Goal: Task Accomplishment & Management: Complete application form

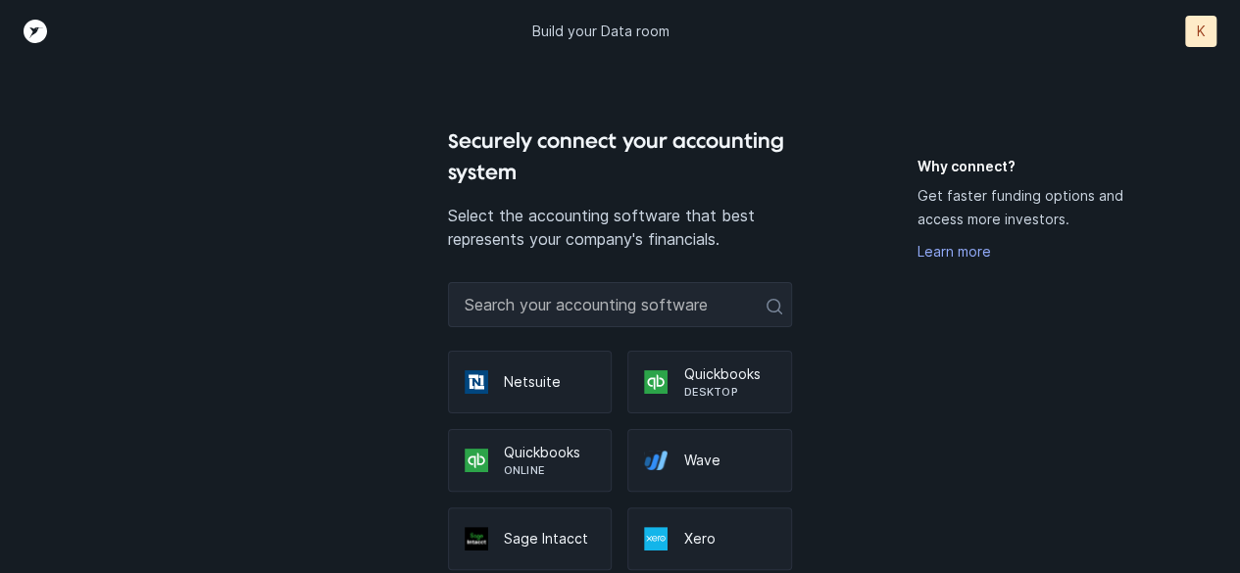
click at [1045, 353] on div "Why connect? Get faster funding options and access more investors. Learn more" at bounding box center [1026, 407] width 219 height 500
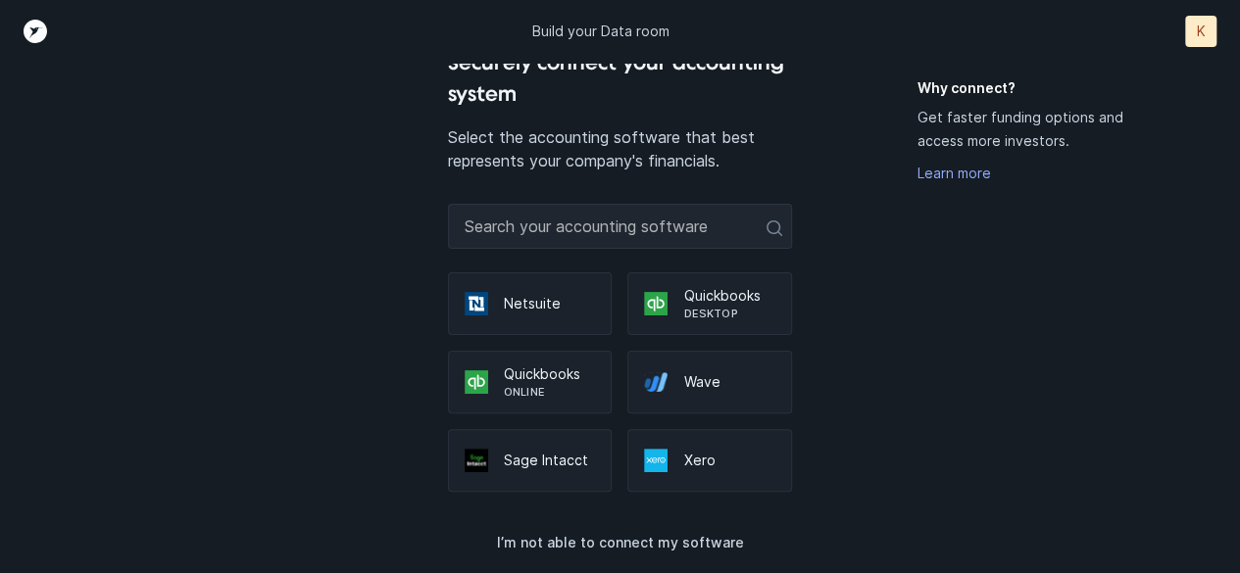
scroll to position [81, 0]
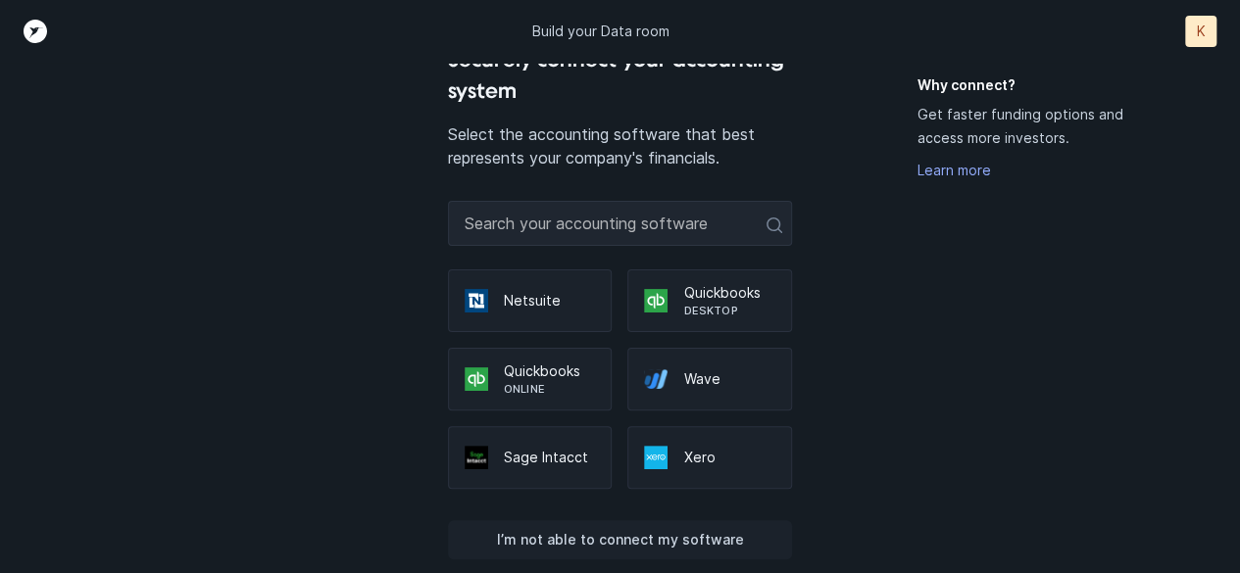
click at [698, 533] on p "I’m not able to connect my software" at bounding box center [619, 540] width 247 height 24
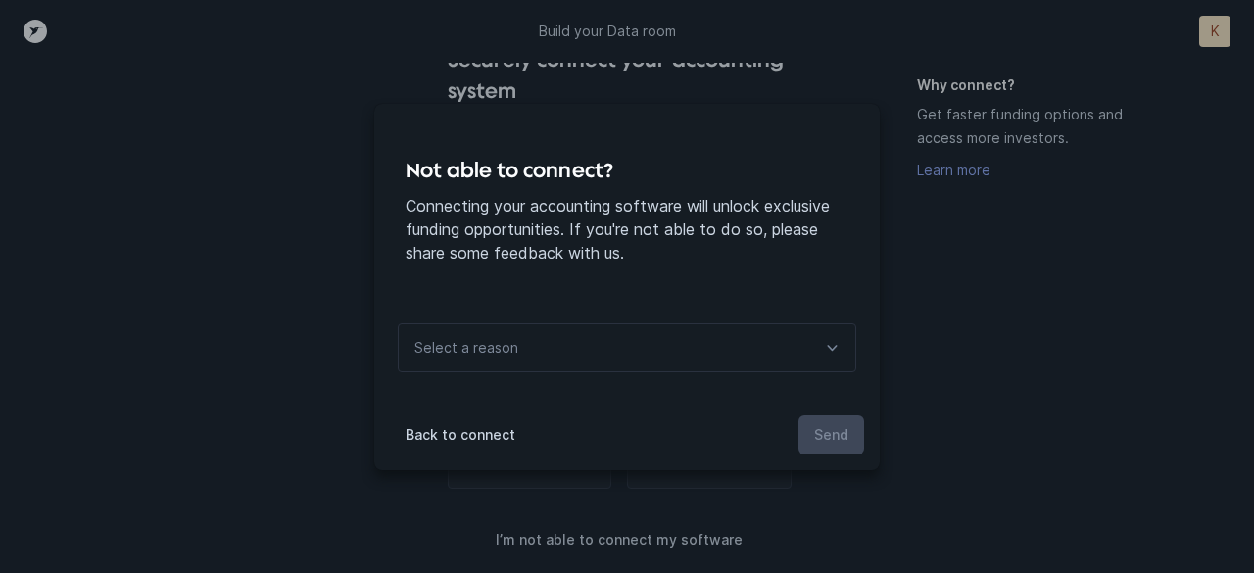
click at [1039, 352] on div "Not able to connect? Connecting your accounting software will unlock exclusive …" at bounding box center [627, 286] width 1254 height 573
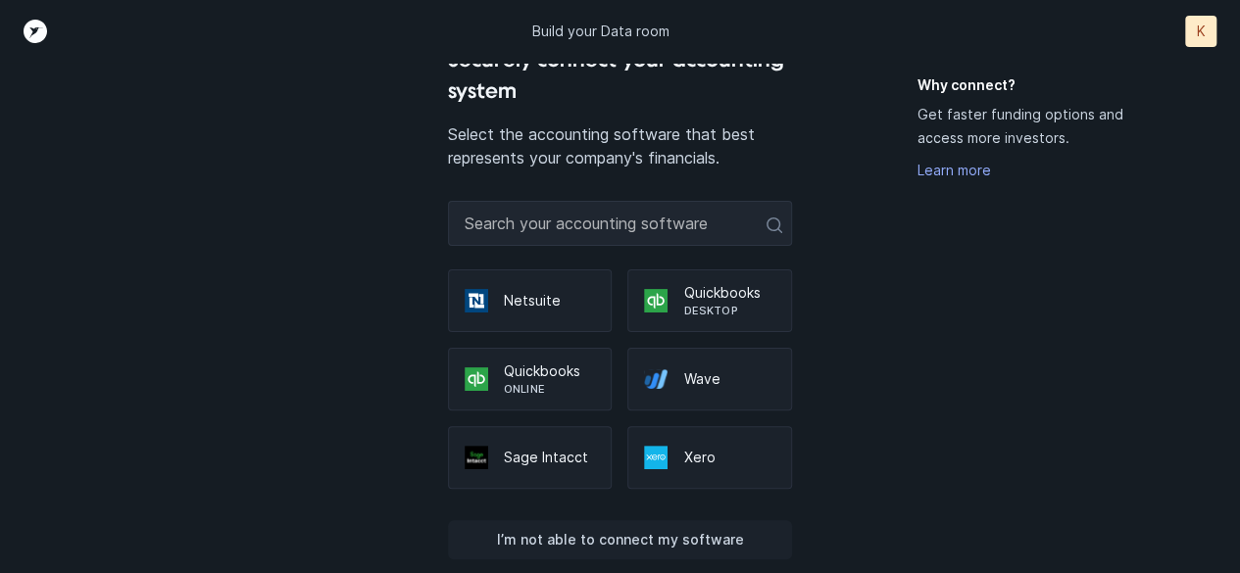
click at [622, 536] on p "I’m not able to connect my software" at bounding box center [619, 540] width 247 height 24
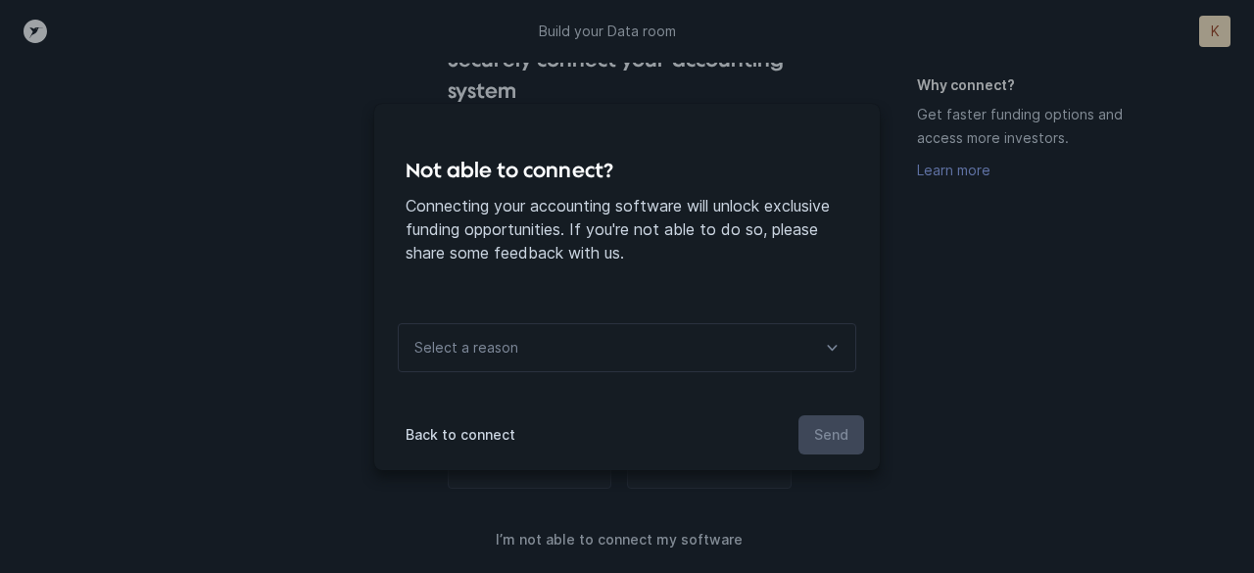
click at [707, 341] on div "Select a reason" at bounding box center [627, 347] width 459 height 49
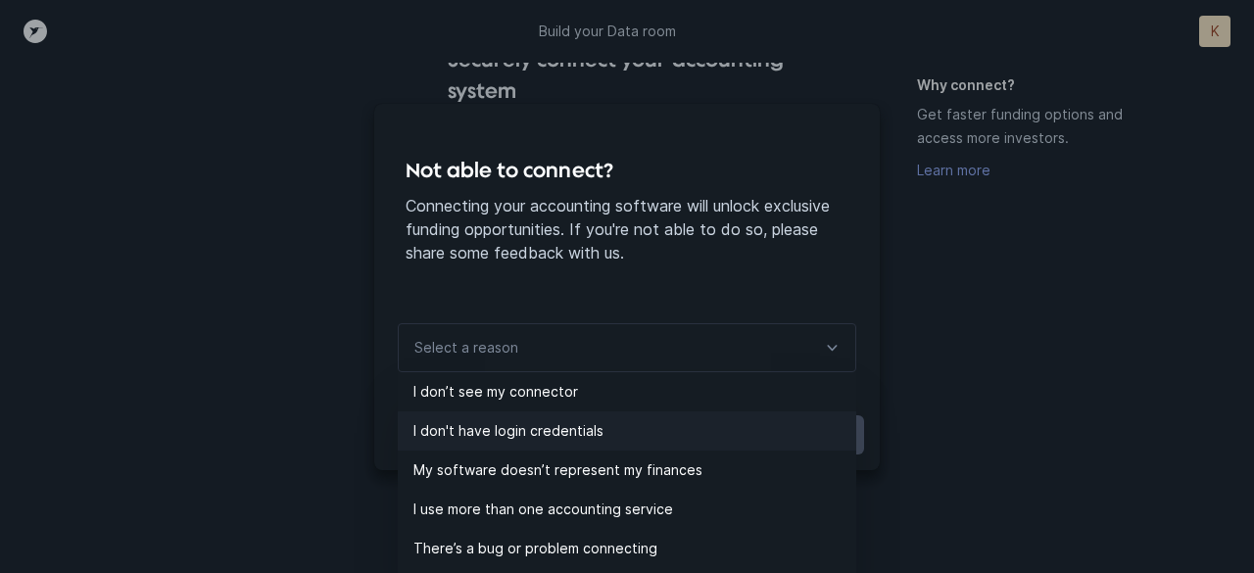
drag, startPoint x: 841, startPoint y: 429, endPoint x: 841, endPoint y: 442, distance: 12.7
click at [841, 442] on li "I don't have login credentials" at bounding box center [627, 431] width 459 height 39
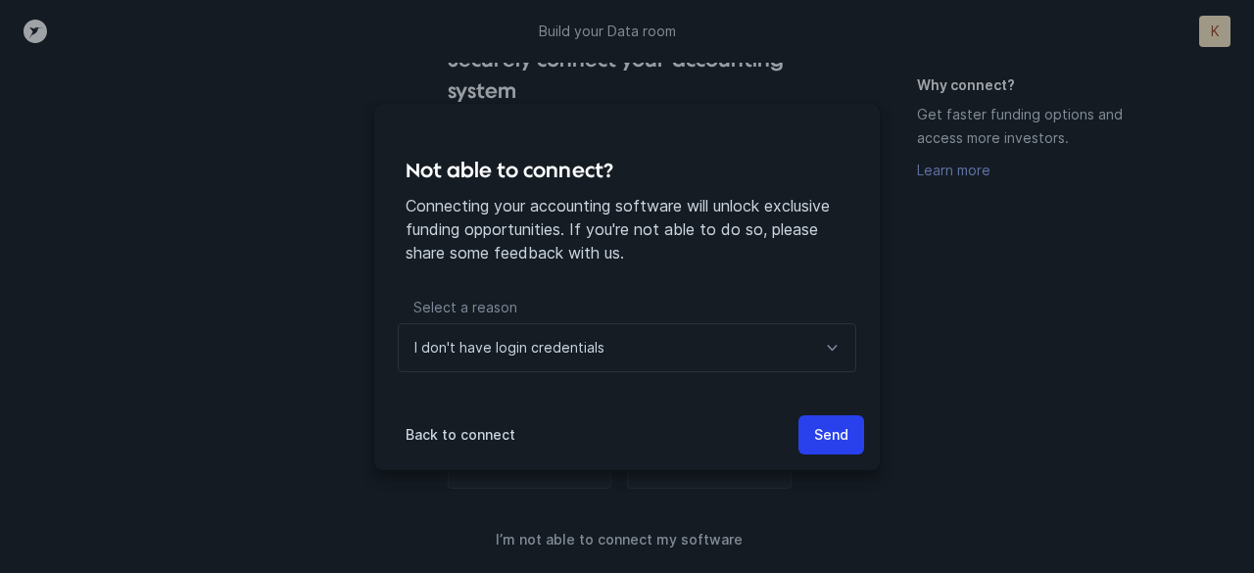
click at [835, 345] on icon at bounding box center [832, 348] width 24 height 24
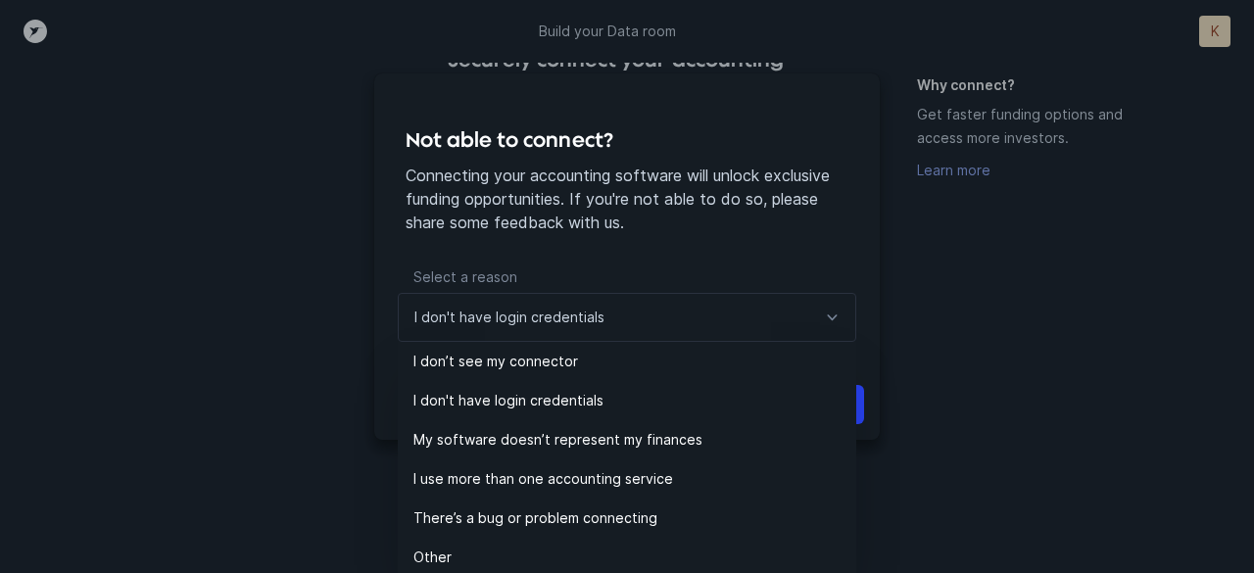
scroll to position [33, 0]
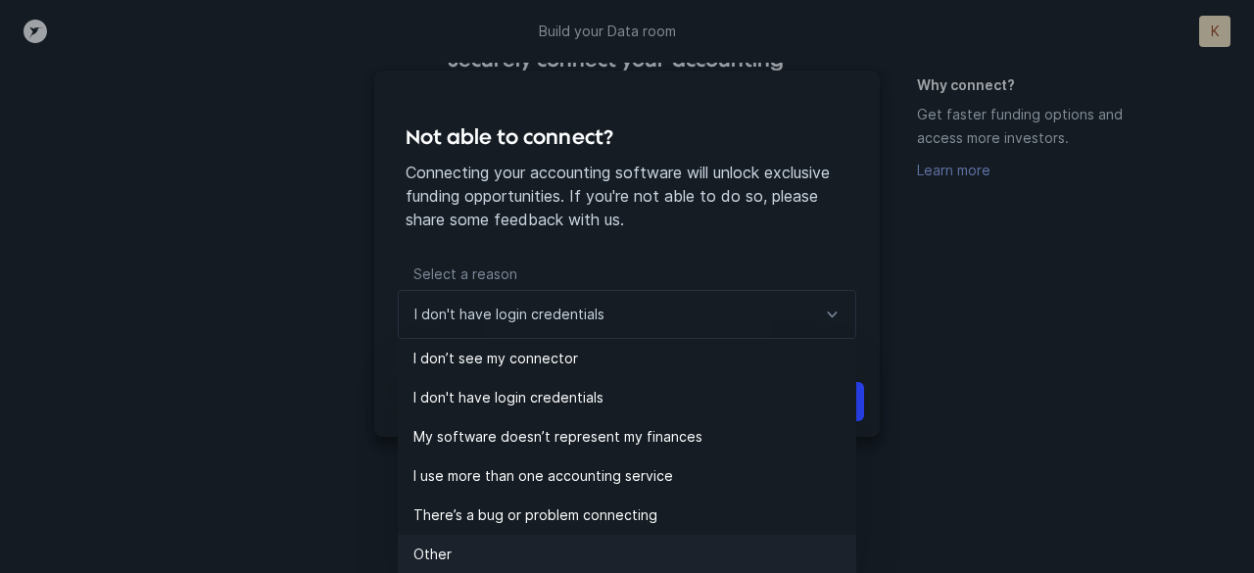
click at [425, 555] on p "Other" at bounding box center [635, 555] width 443 height 24
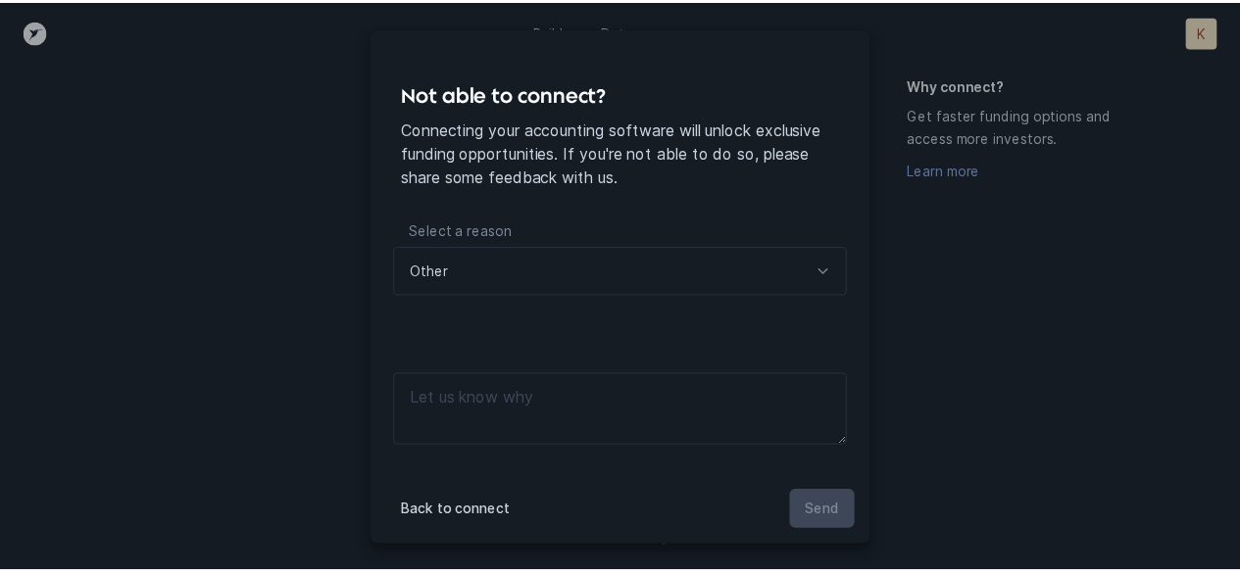
scroll to position [0, 0]
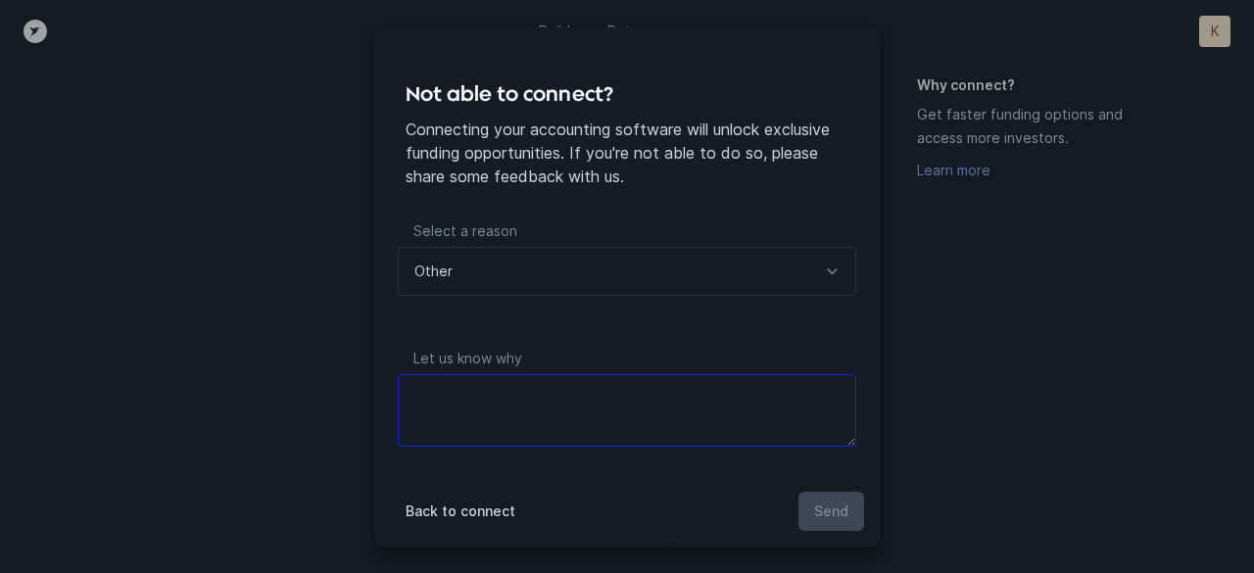
click at [543, 408] on textarea at bounding box center [627, 410] width 459 height 73
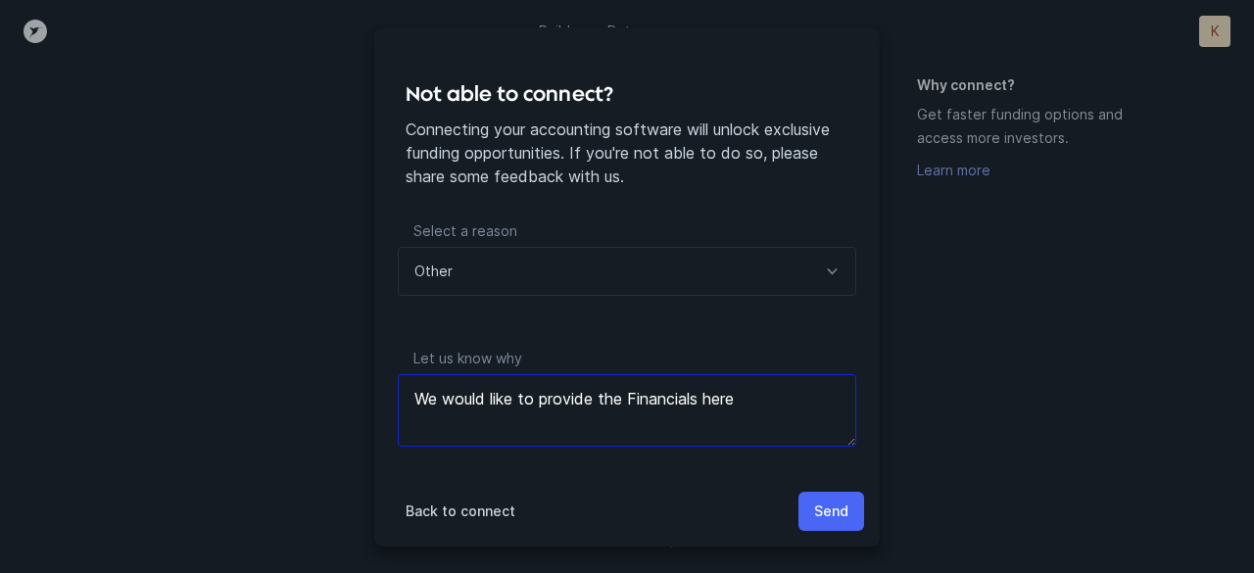
type textarea "We would like to provide the Financials here"
click at [831, 507] on p "Send" at bounding box center [831, 512] width 34 height 24
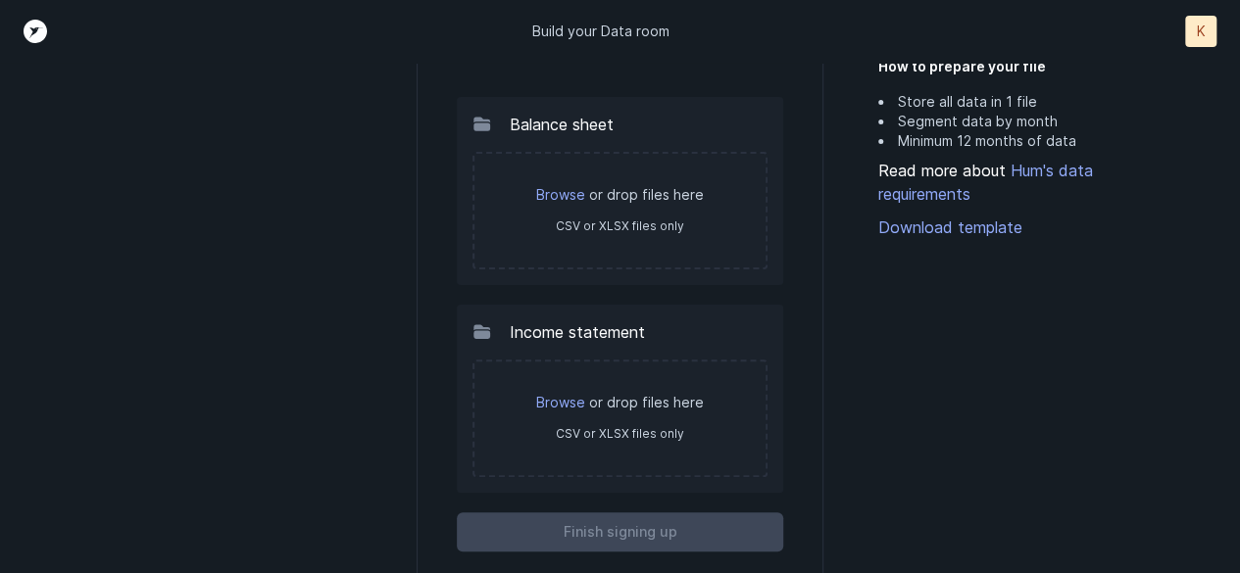
scroll to position [130, 0]
click at [599, 203] on p "Browse or drop files here" at bounding box center [620, 196] width 252 height 20
click at [951, 425] on div "How to prepare your file Store all data in 1 file Segment data by month Minimum…" at bounding box center [1007, 325] width 259 height 598
click at [564, 189] on link "Browse" at bounding box center [560, 195] width 49 height 17
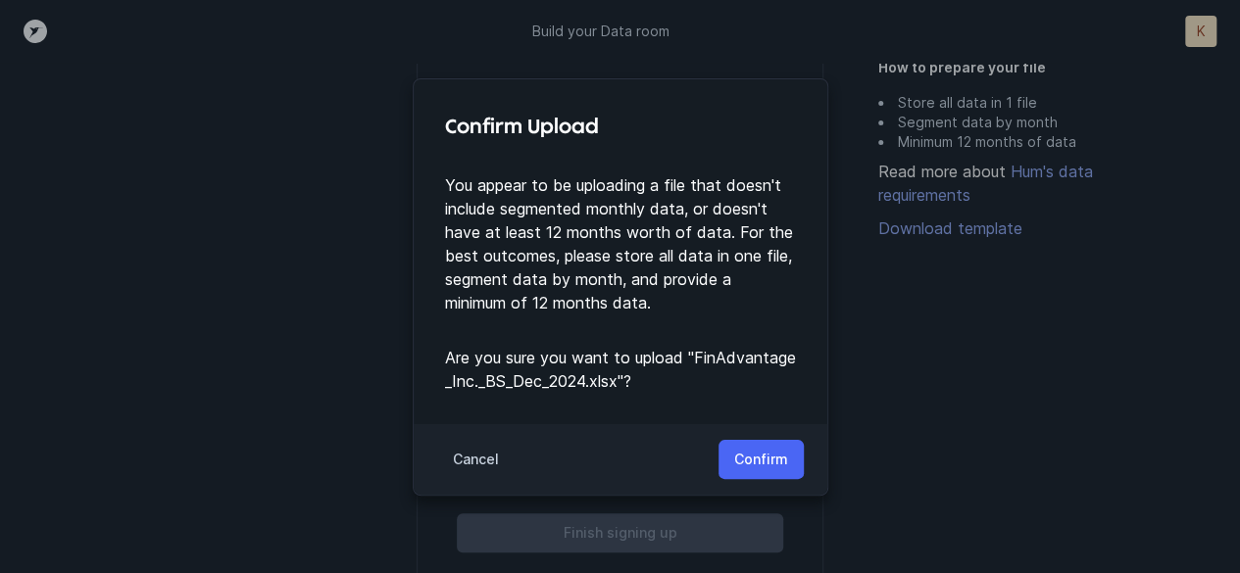
click at [749, 458] on p "Confirm" at bounding box center [761, 460] width 54 height 24
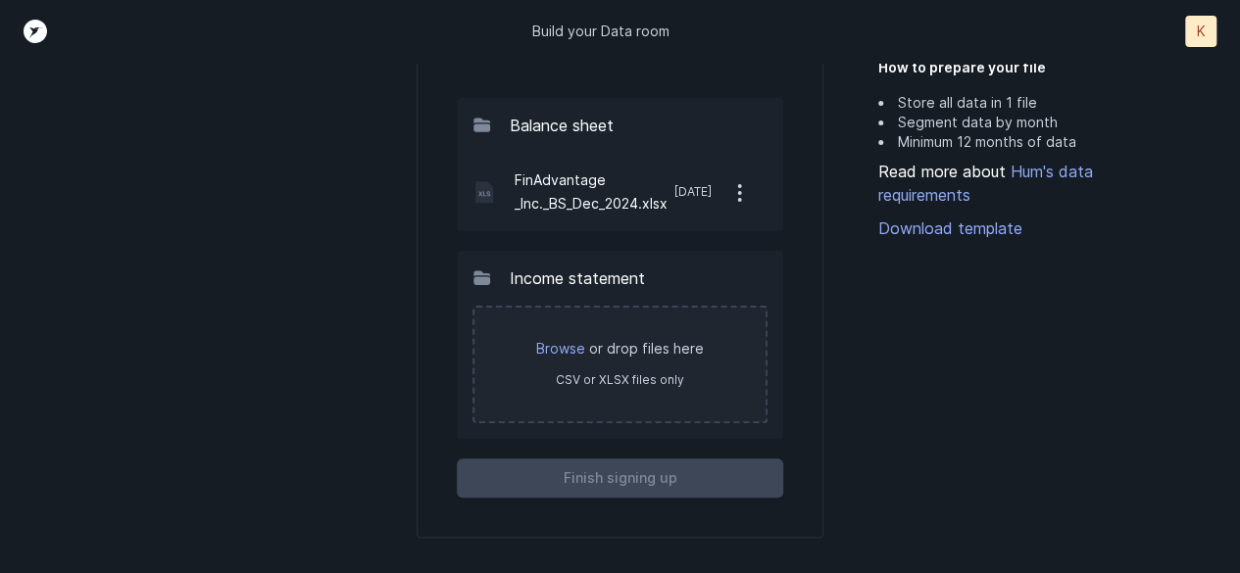
click at [595, 356] on p "Browse or drop files here" at bounding box center [620, 349] width 252 height 20
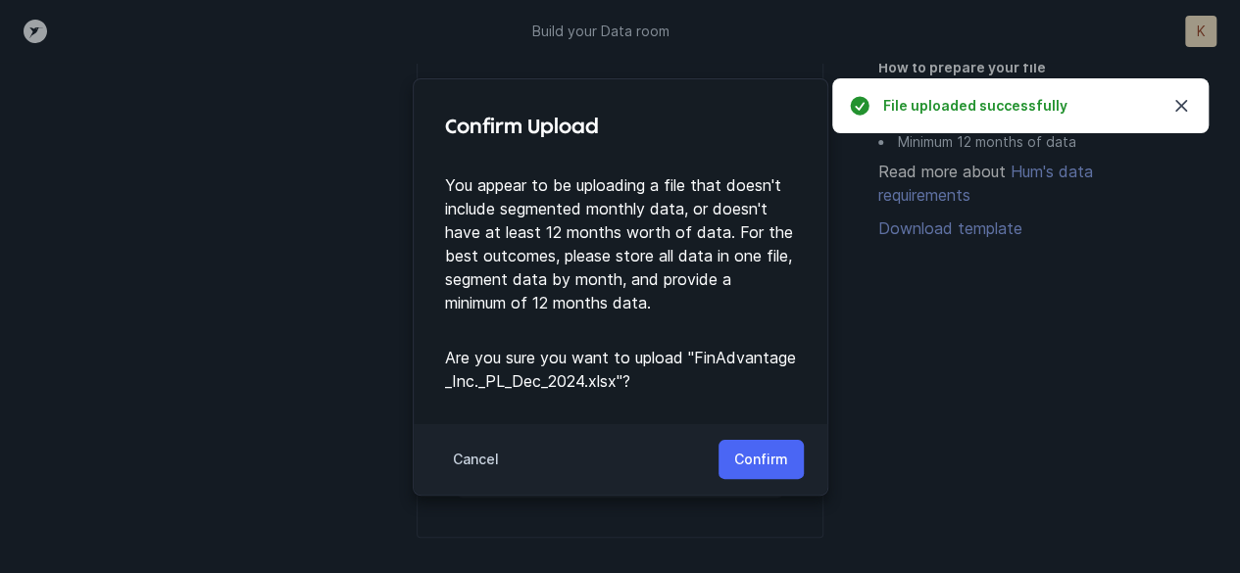
click at [742, 471] on button "Confirm" at bounding box center [760, 459] width 85 height 39
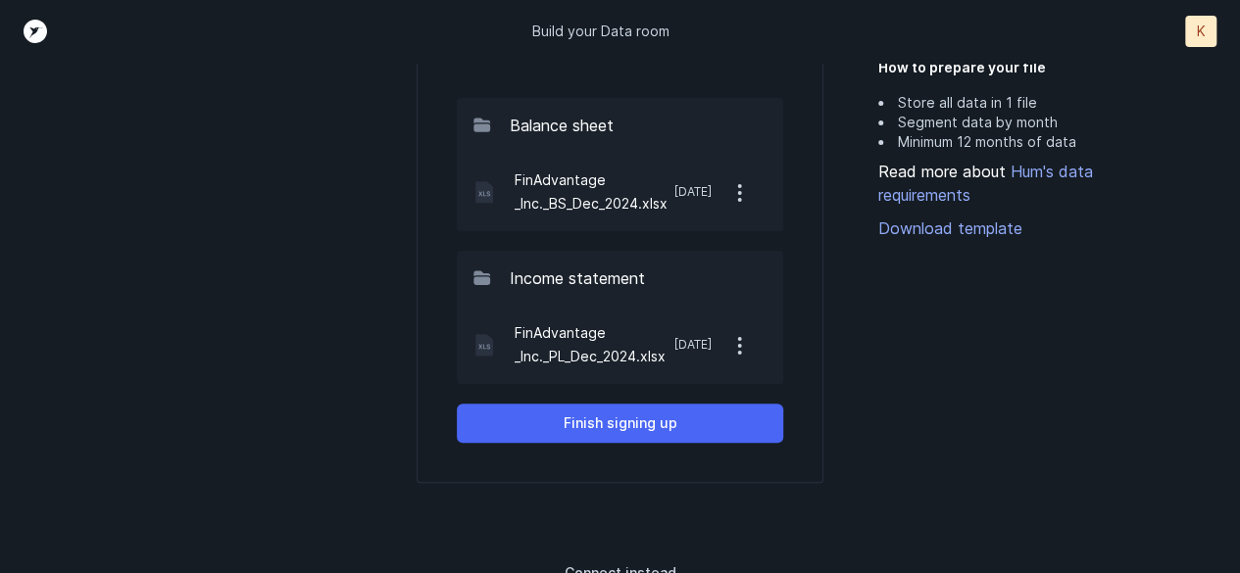
click at [694, 422] on button "Finish signing up" at bounding box center [620, 423] width 326 height 39
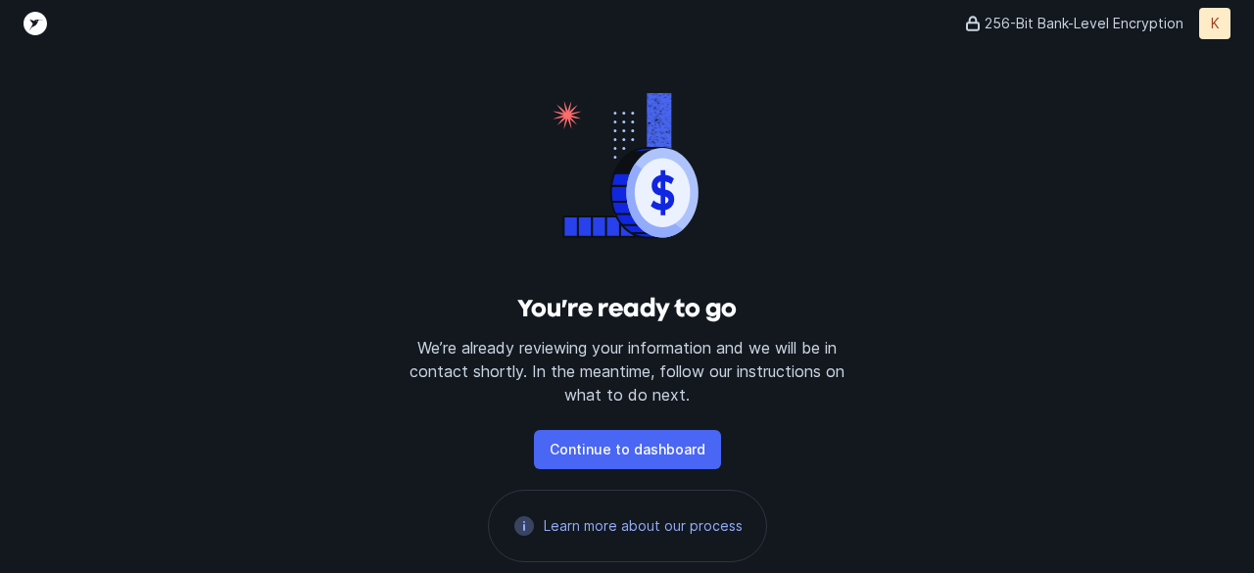
click at [688, 446] on p "Continue to dashboard" at bounding box center [628, 450] width 156 height 24
